Goal: Obtain resource: Obtain resource

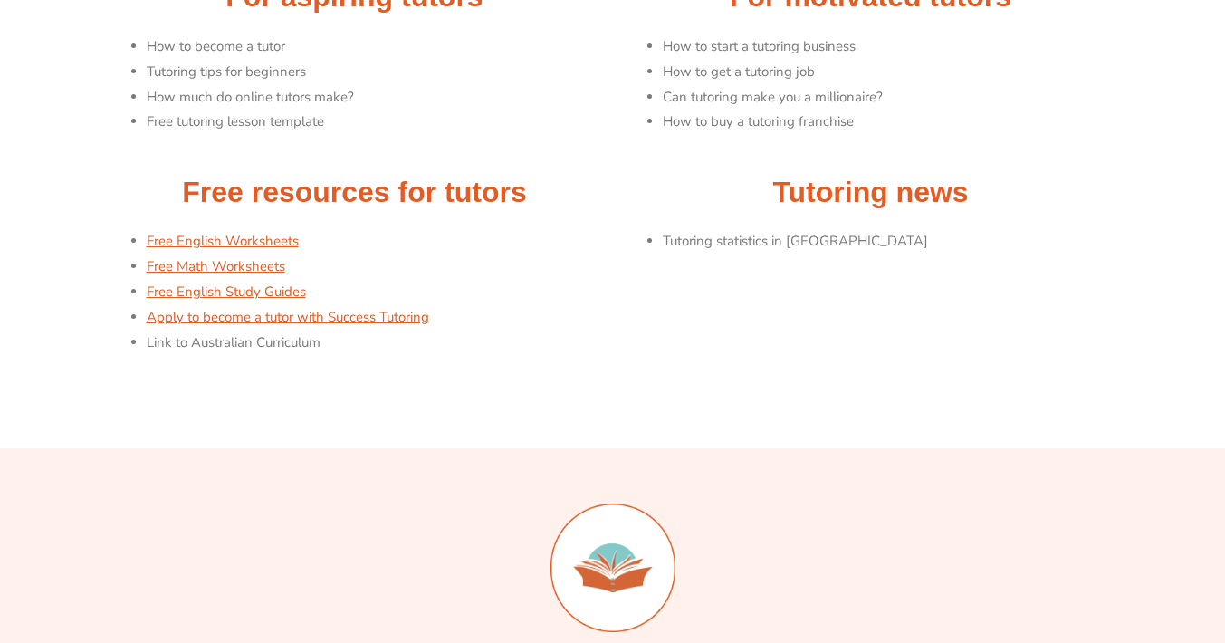
scroll to position [258, 0]
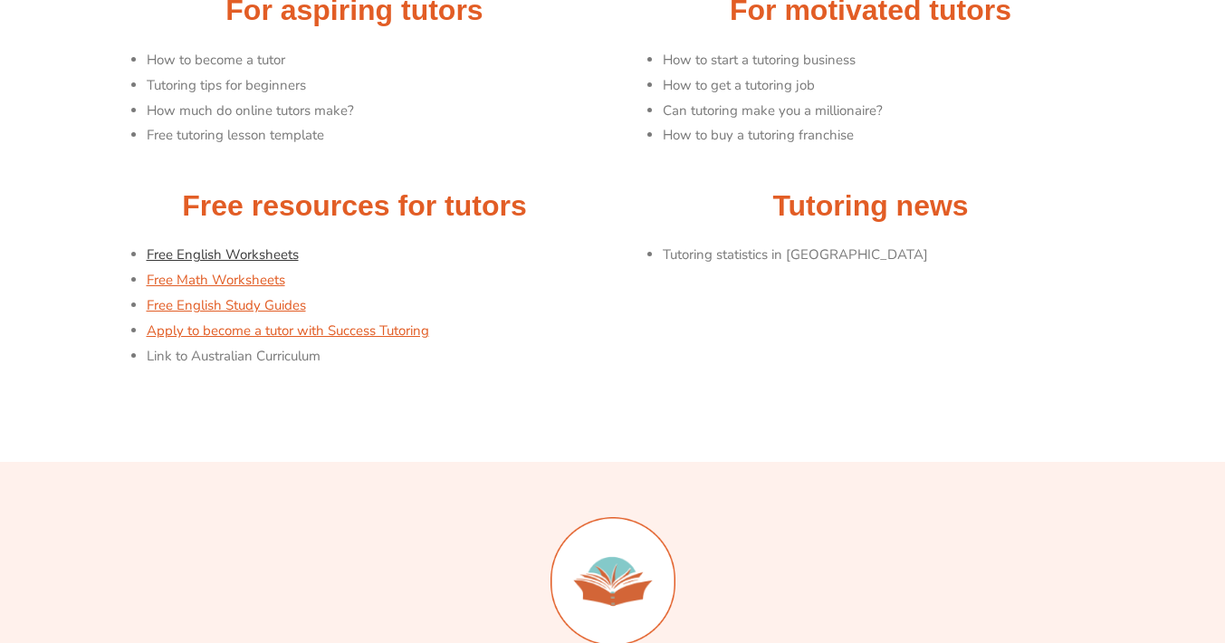
click at [196, 256] on link "Free English Worksheets" at bounding box center [223, 254] width 152 height 18
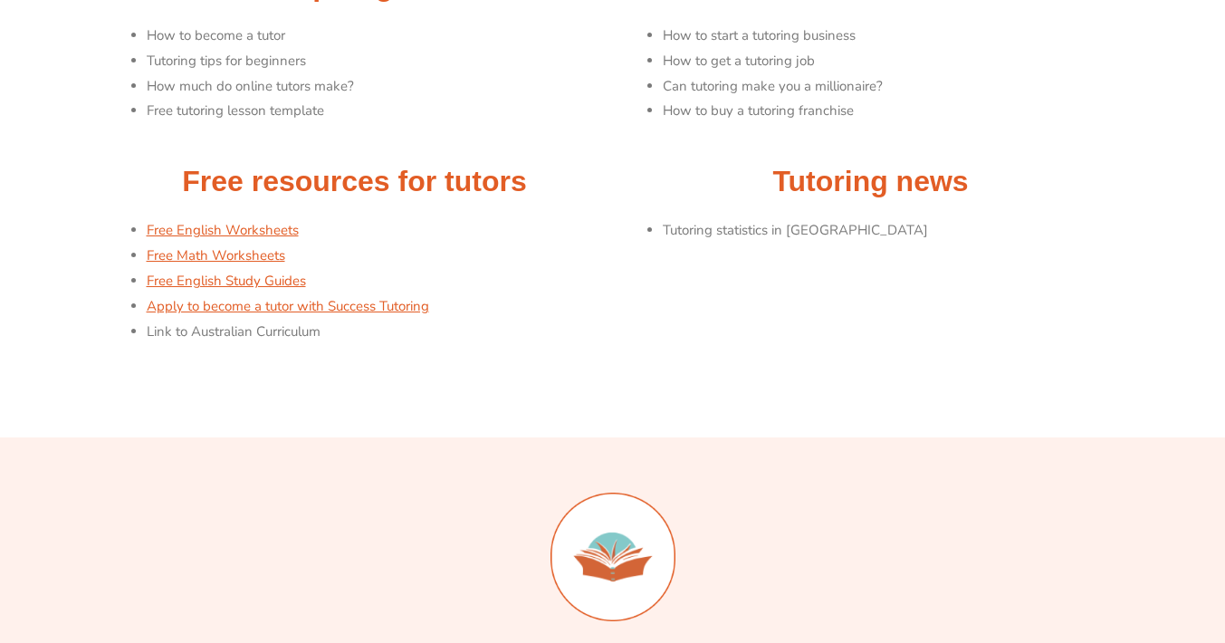
click at [481, 339] on li "Link to Australian Curriculum" at bounding box center [375, 332] width 457 height 25
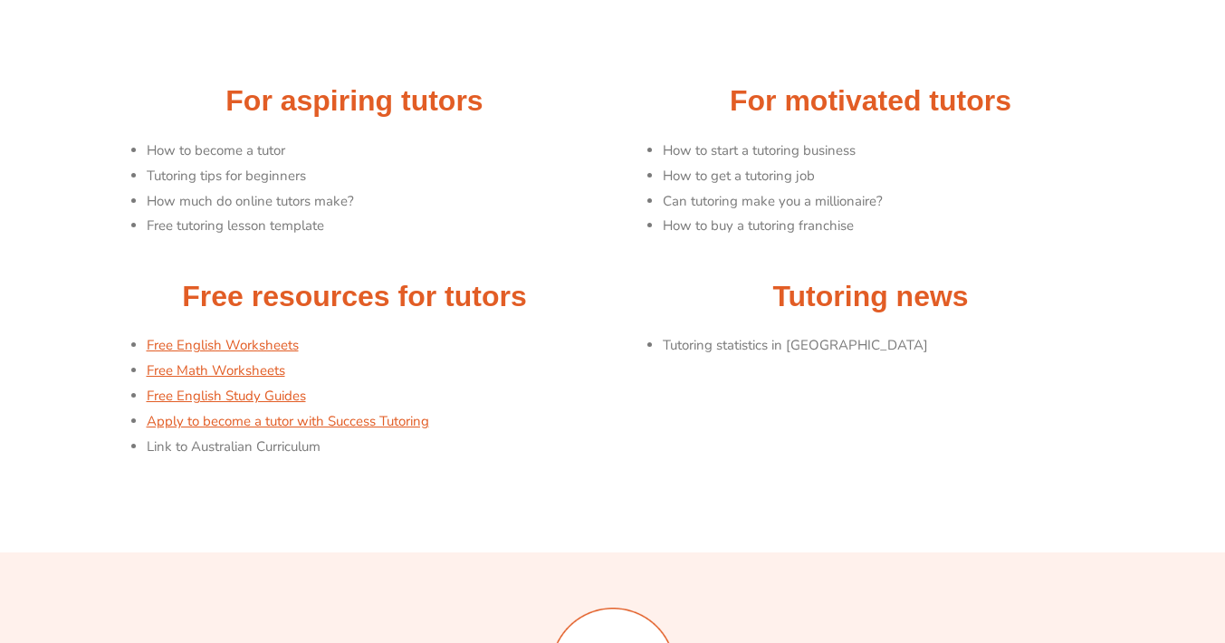
scroll to position [177, 0]
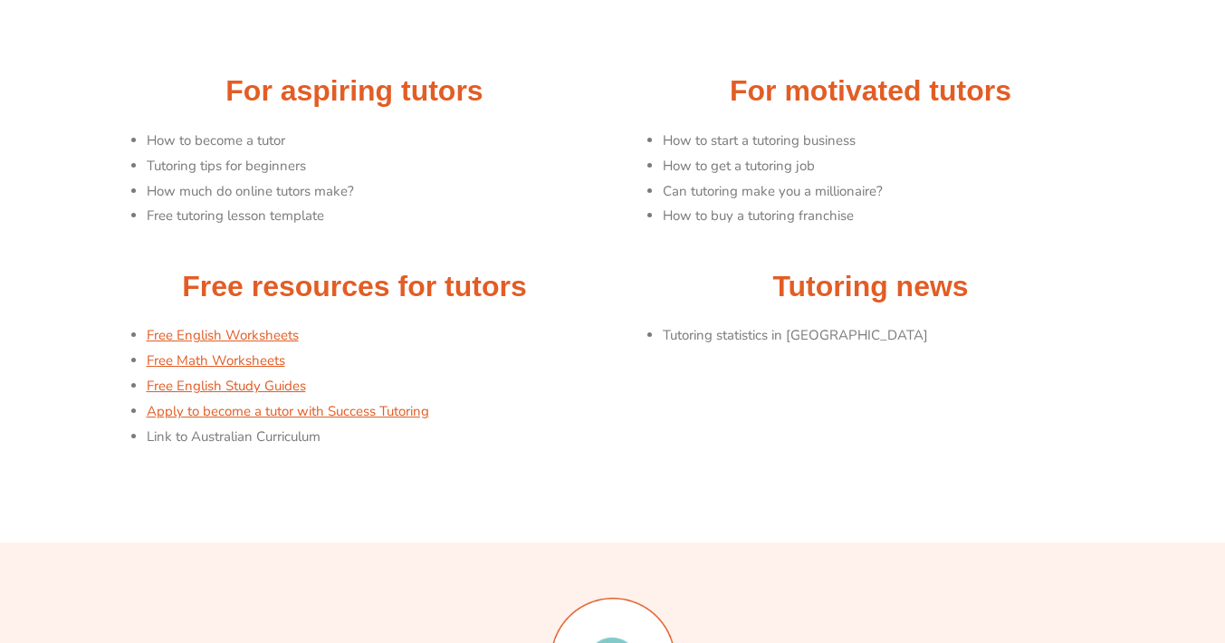
click at [723, 334] on li "Tutoring statistics in [GEOGRAPHIC_DATA]" at bounding box center [891, 335] width 457 height 25
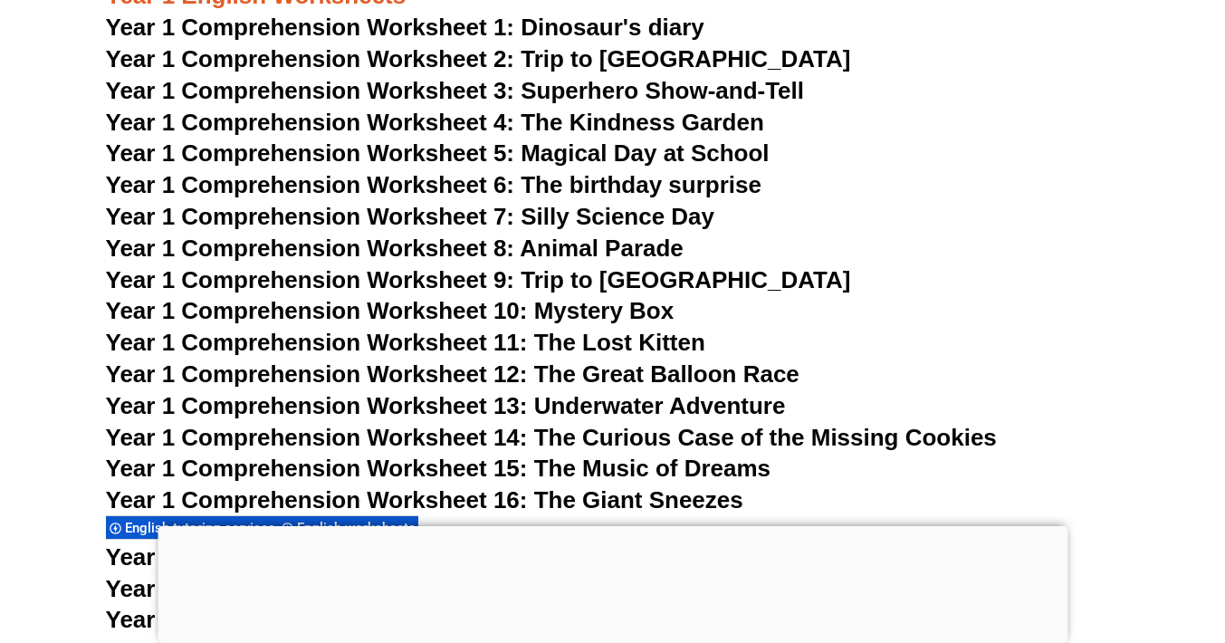
scroll to position [2336, 0]
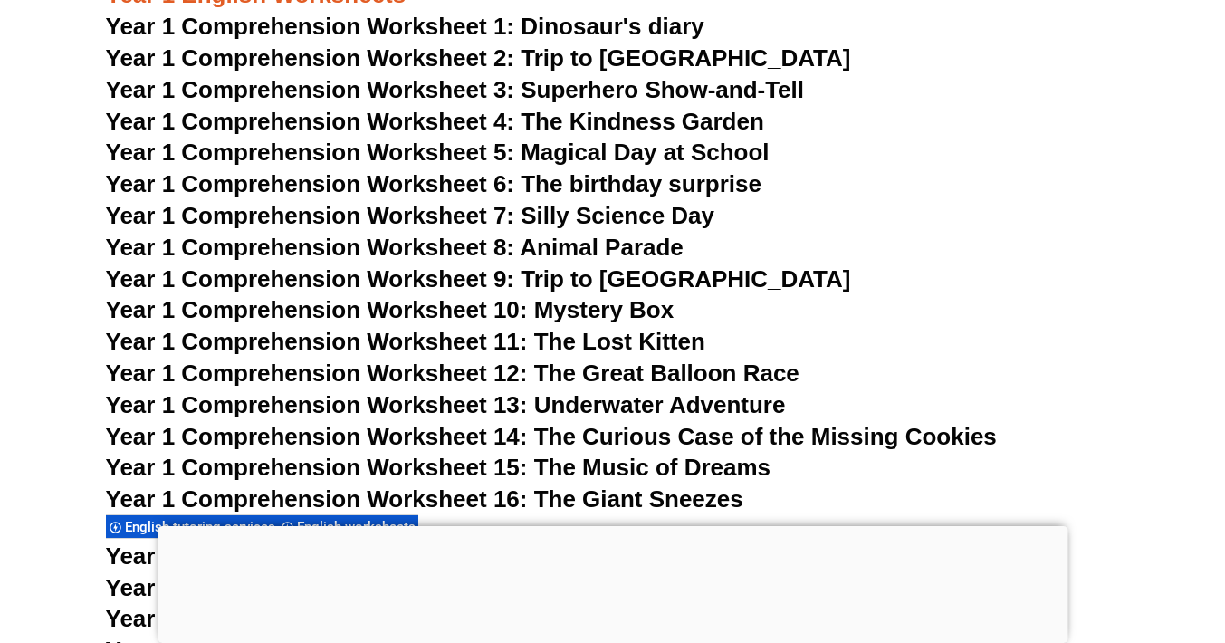
click at [205, 22] on span "Year 1 Comprehension Worksheet 1: Dinosaur's diary" at bounding box center [405, 26] width 598 height 27
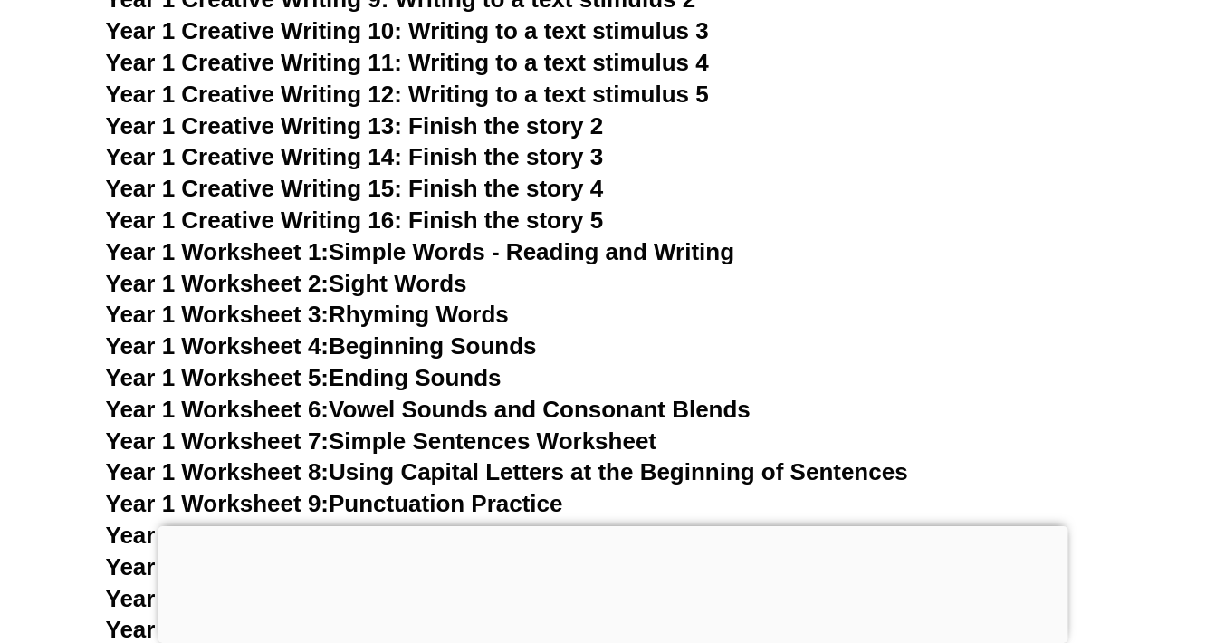
scroll to position [3326, 0]
